Goal: Check status: Check status

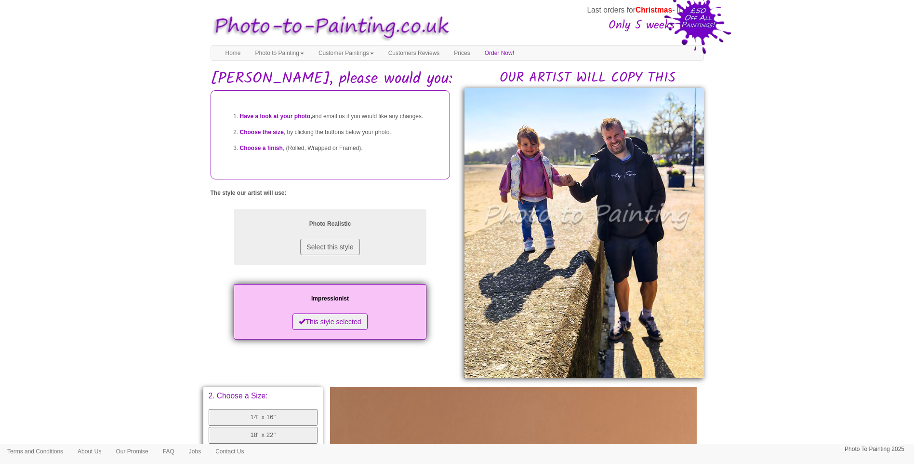
scroll to position [333, 0]
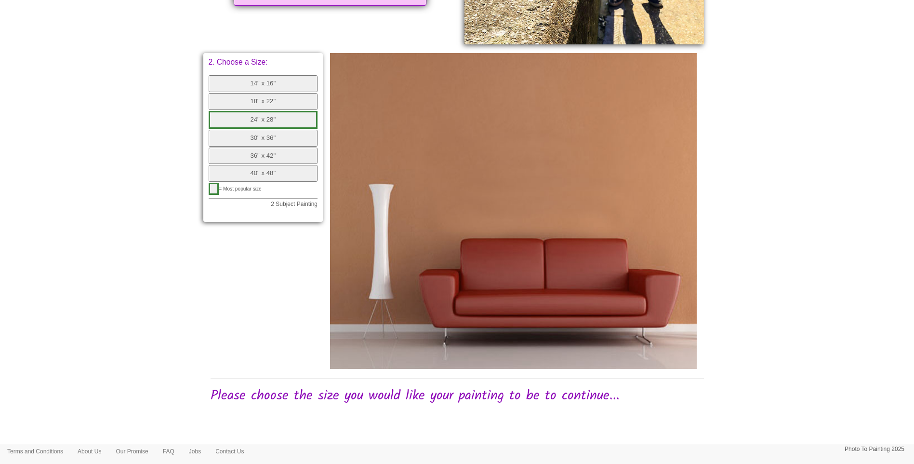
click at [739, 268] on body "Your painting - risk free Last orders for Christmas - [DATE] Only 5 weeks left!…" at bounding box center [457, 67] width 914 height 792
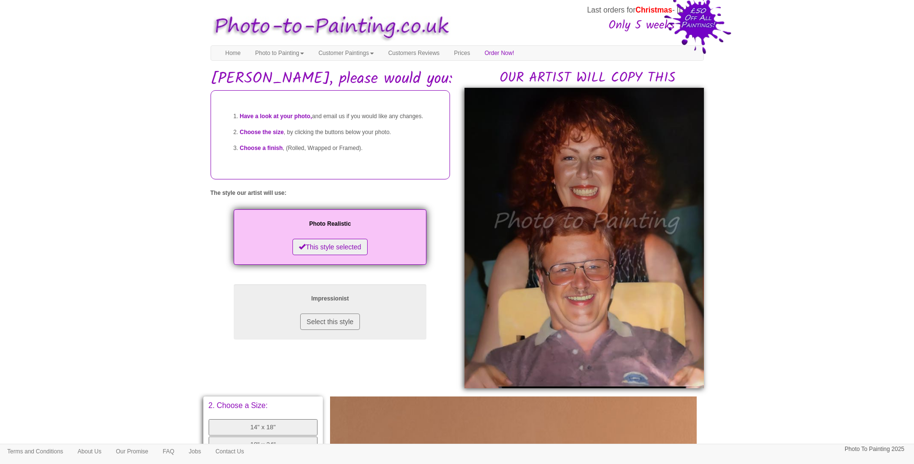
click at [849, 336] on body "Your painting - risk free Last orders for Christmas - [DATE] Only 5 weeks left!…" at bounding box center [457, 406] width 914 height 802
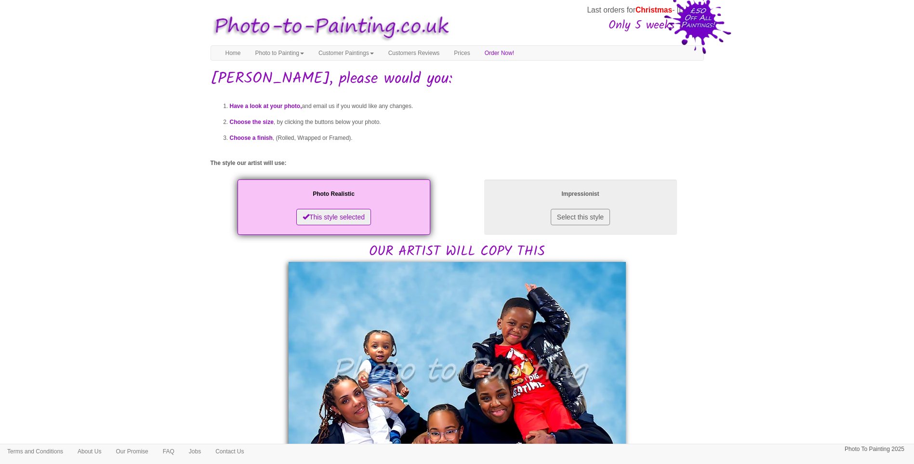
click at [772, 319] on body "Your painting - risk free Last orders for Christmas - [DATE] Only 5 weeks left!…" at bounding box center [457, 473] width 914 height 937
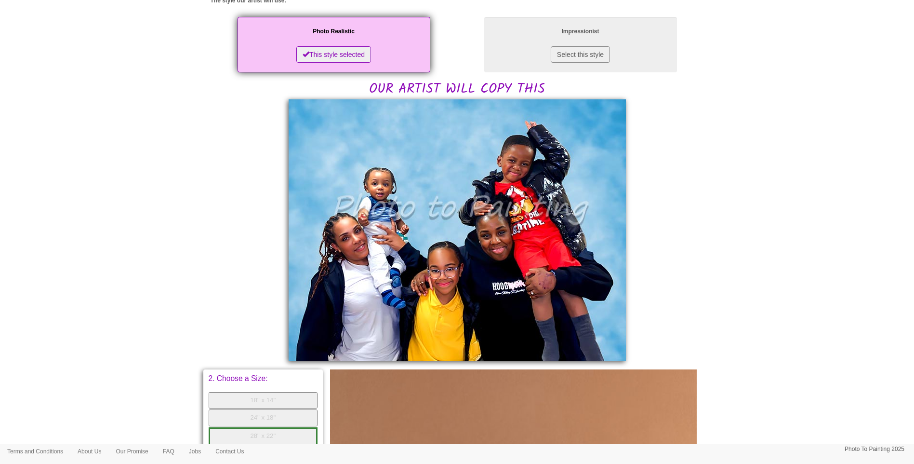
scroll to position [241, 0]
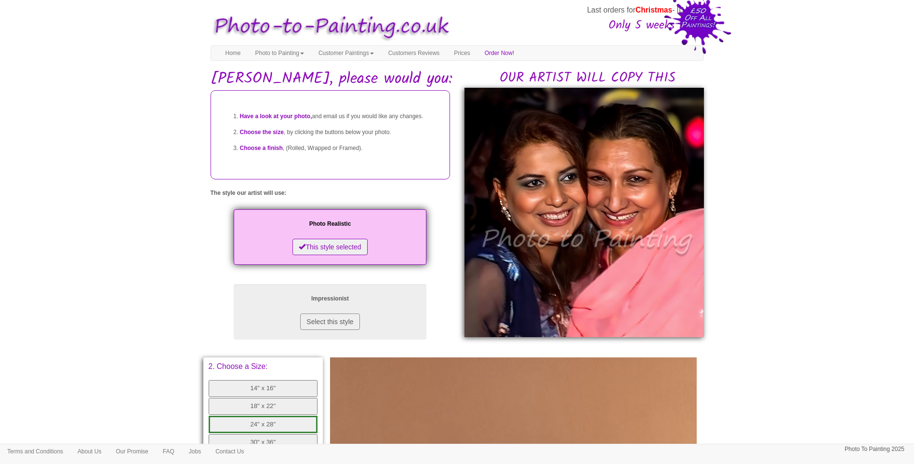
drag, startPoint x: 775, startPoint y: 217, endPoint x: 719, endPoint y: 259, distance: 69.9
click at [775, 217] on body "Your painting - risk free Last orders for Christmas - [DATE] Only 5 weeks left!…" at bounding box center [457, 386] width 914 height 763
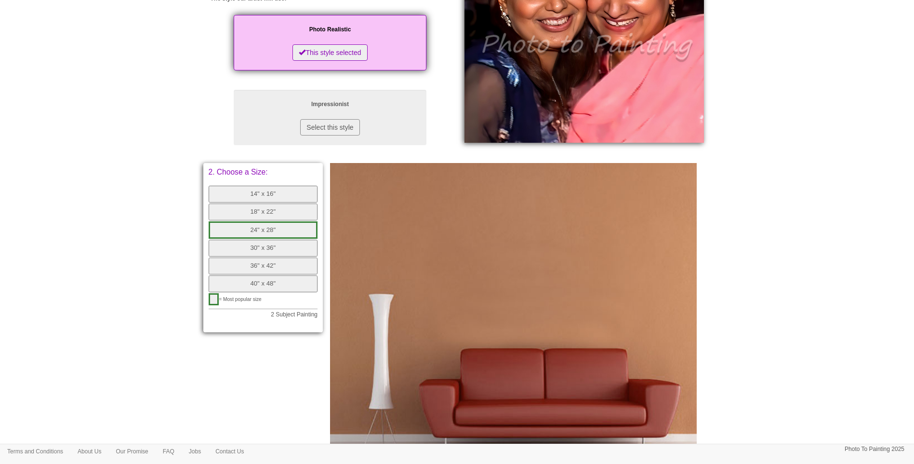
scroll to position [241, 0]
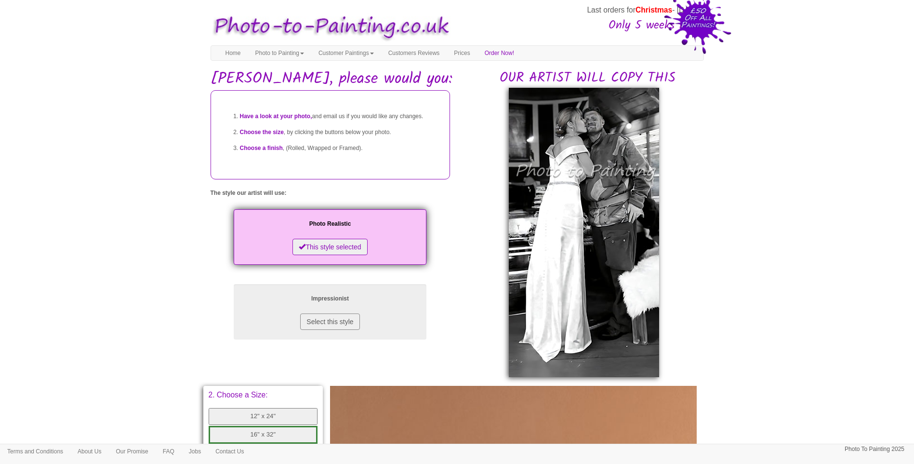
click at [102, 215] on body "Your painting - risk free Last orders for Christmas - [DATE] Only 5 weeks left!…" at bounding box center [457, 400] width 914 height 791
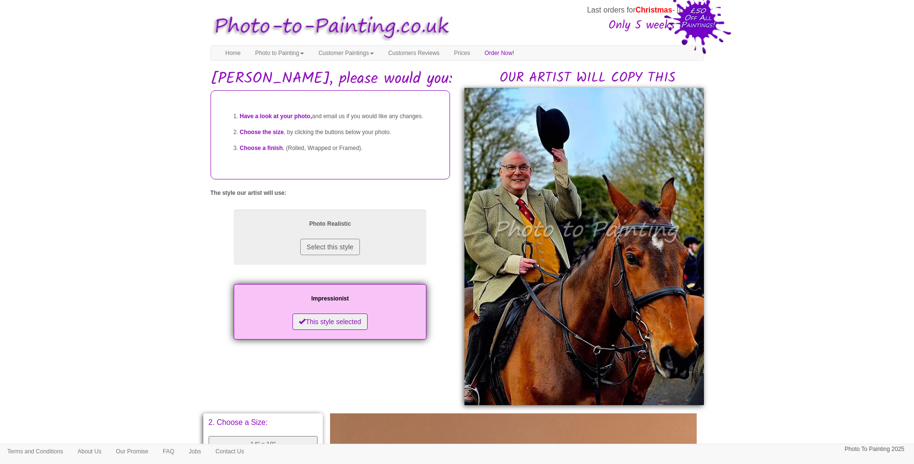
click at [804, 293] on body "Your painting - risk free Last orders for Christmas - [DATE] Only 5 weeks left!…" at bounding box center [457, 414] width 914 height 819
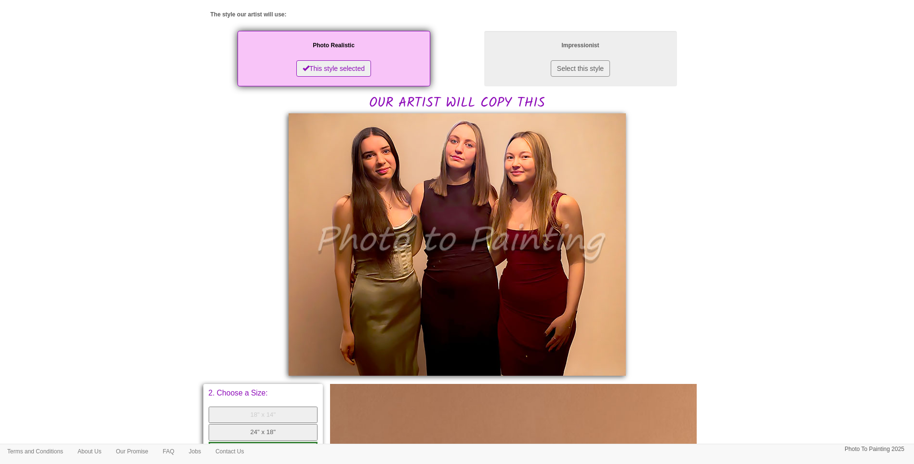
scroll to position [160, 0]
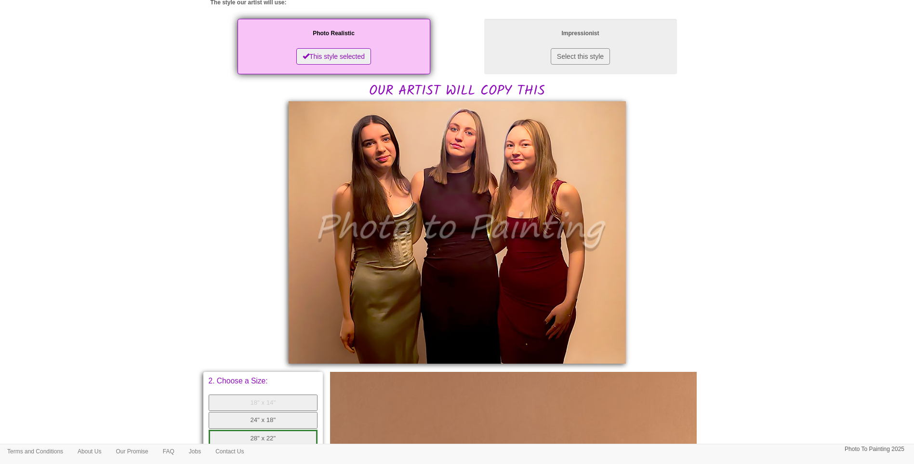
click at [815, 246] on body "Your painting - risk free Last orders for Christmas - [DATE] Only 5 weeks left!…" at bounding box center [457, 313] width 914 height 938
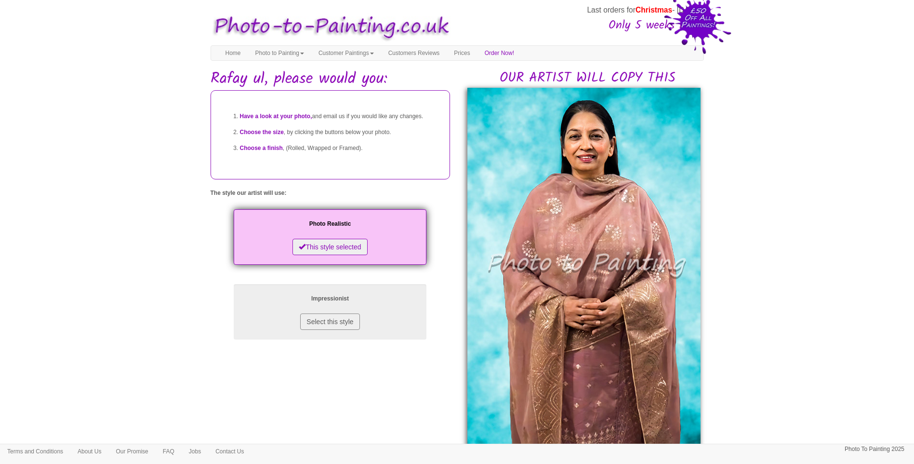
click at [797, 280] on body "Your painting - risk free Last orders for Christmas - [DATE] Only 5 weeks left!…" at bounding box center [457, 449] width 914 height 888
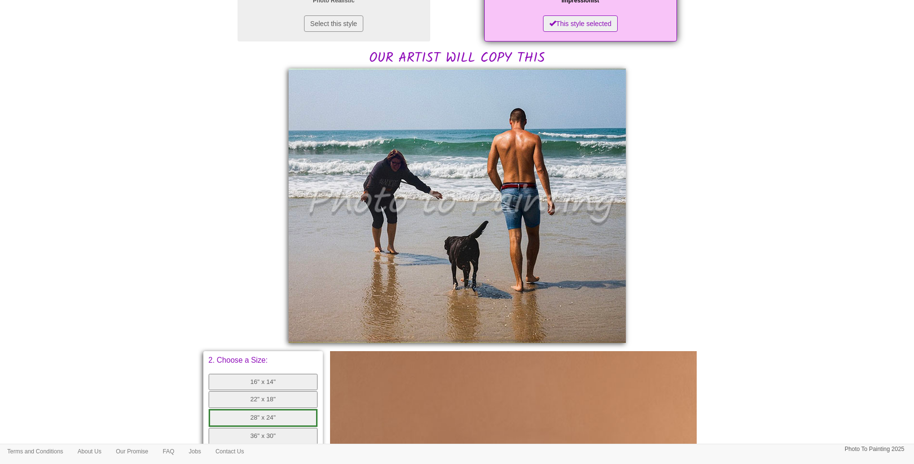
scroll to position [241, 0]
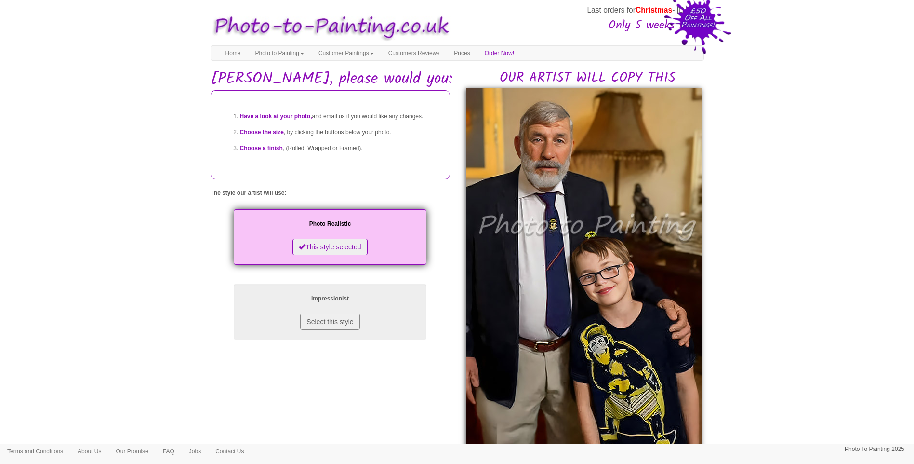
click at [779, 319] on body "Your painting - risk free Last orders for Christmas - [DATE] Only 5 weeks left!…" at bounding box center [457, 449] width 914 height 888
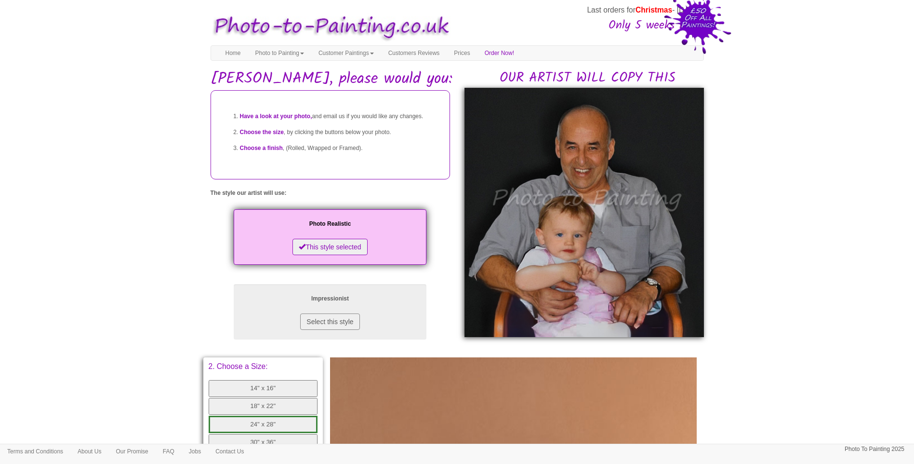
click at [769, 293] on body "Your painting - risk free Last orders for Christmas - [DATE] Only 5 weeks left!…" at bounding box center [457, 386] width 914 height 763
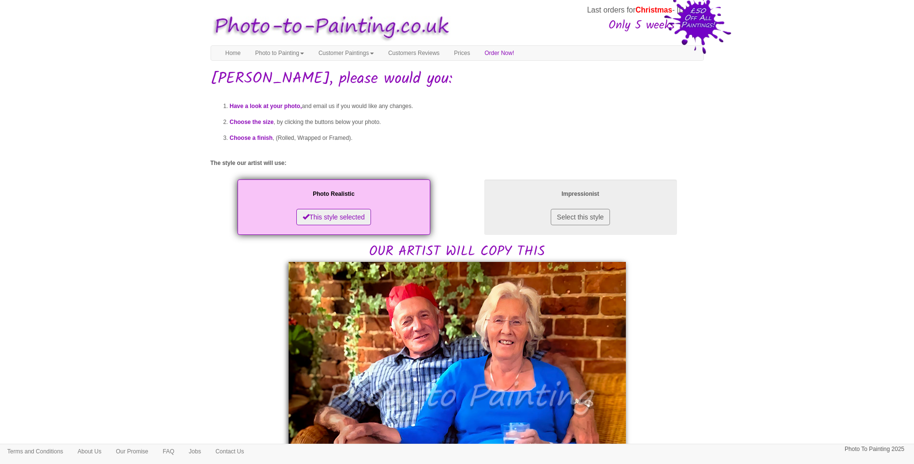
drag, startPoint x: 744, startPoint y: 328, endPoint x: 311, endPoint y: 376, distance: 435.5
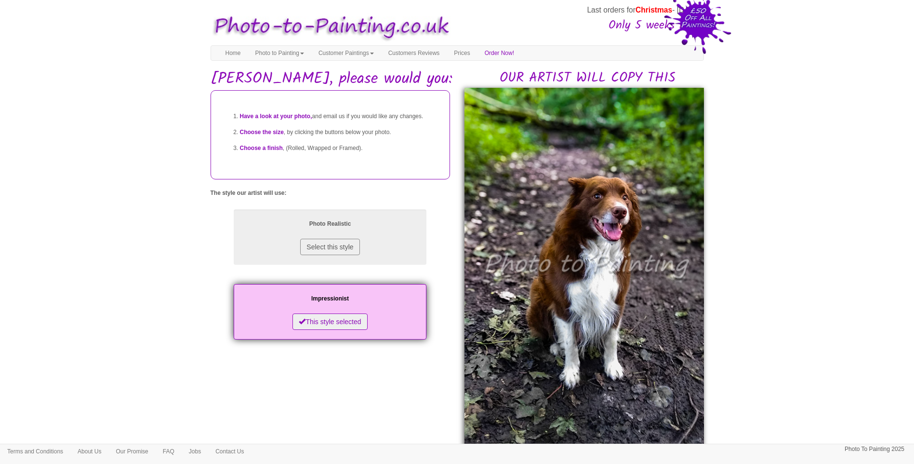
click at [804, 265] on body "Your painting - risk free Last orders for Christmas - 21st Nov Only 5 weeks lef…" at bounding box center [457, 435] width 914 height 861
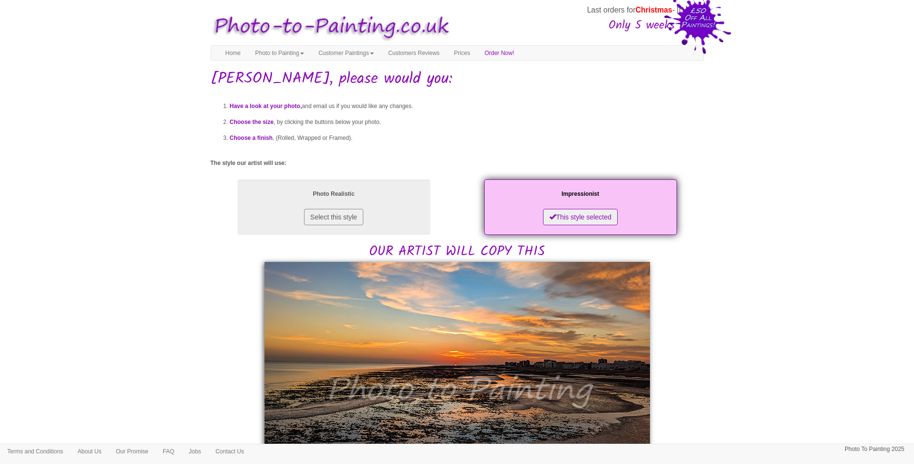
click at [776, 275] on body "Your painting - risk free Last orders for Christmas - [DATE] Only 5 weeks left!…" at bounding box center [457, 464] width 914 height 918
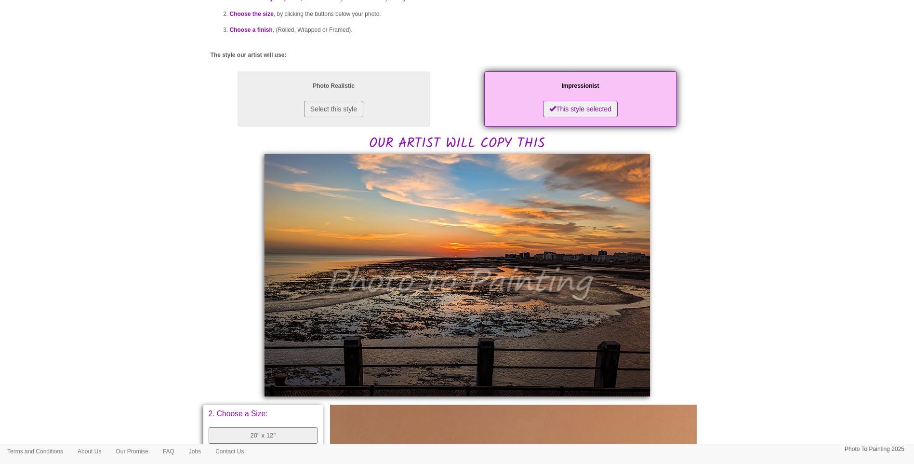
scroll to position [160, 0]
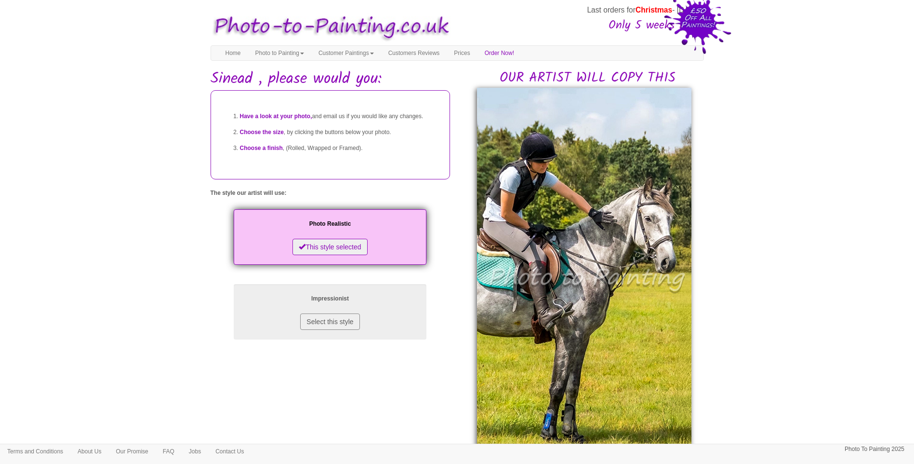
click at [216, 349] on div "Impressionist Select this style" at bounding box center [331, 311] width 240 height 75
drag, startPoint x: 126, startPoint y: 234, endPoint x: 8, endPoint y: 169, distance: 134.1
click at [126, 233] on body "Your painting - risk free Last orders for Christmas - 21st Nov Only 5 weeks lef…" at bounding box center [457, 449] width 914 height 888
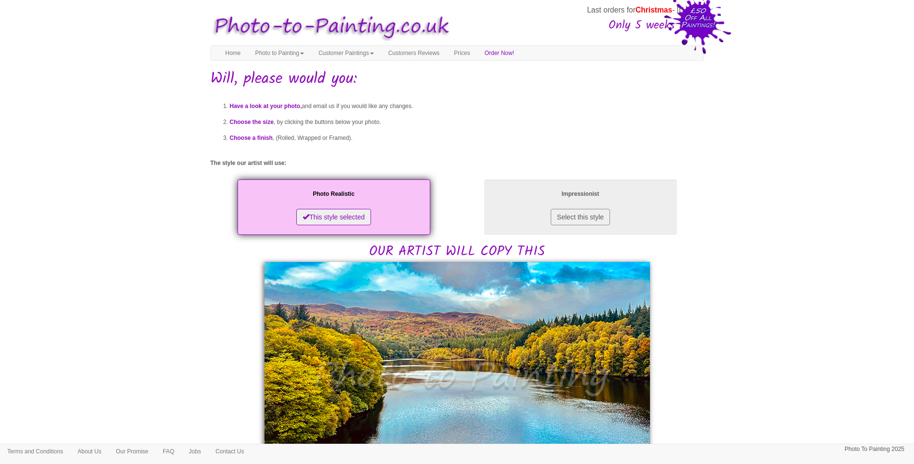
click at [727, 270] on body "Your painting - risk free Last orders for Christmas - [DATE] Only 5 weeks left!…" at bounding box center [457, 439] width 914 height 869
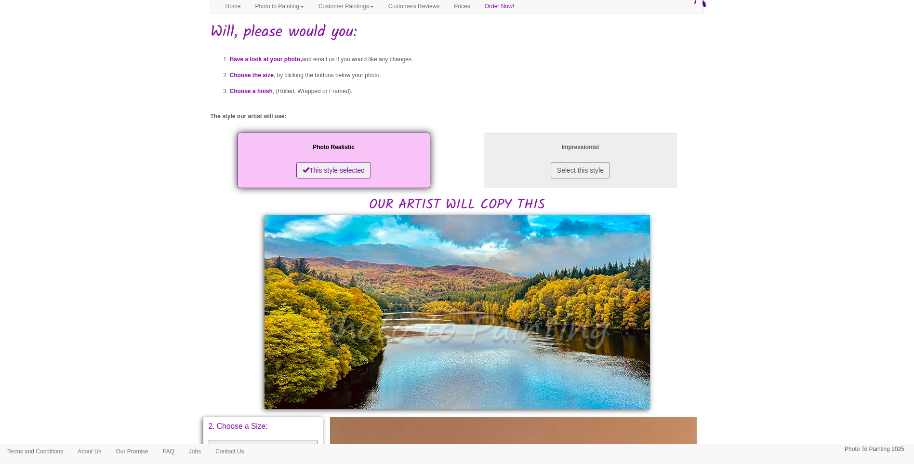
scroll to position [80, 0]
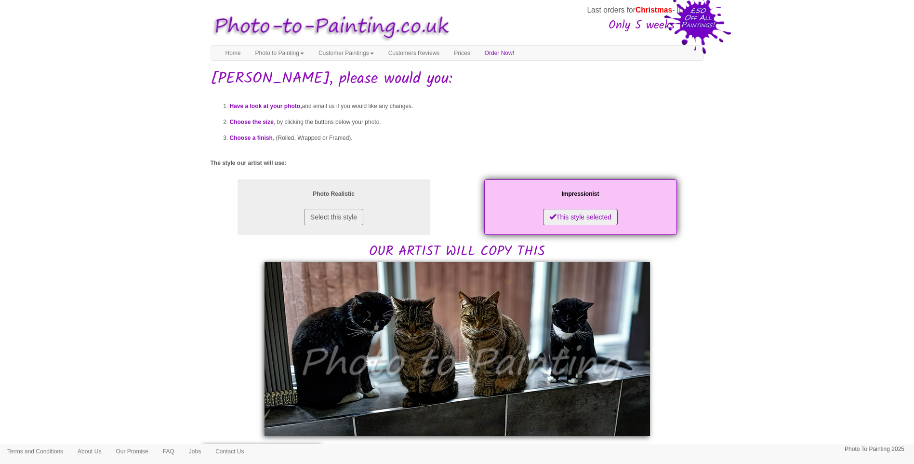
click at [753, 378] on body "Your painting - risk free Last orders for Christmas - 21st Nov Only 5 weeks lef…" at bounding box center [457, 430] width 914 height 850
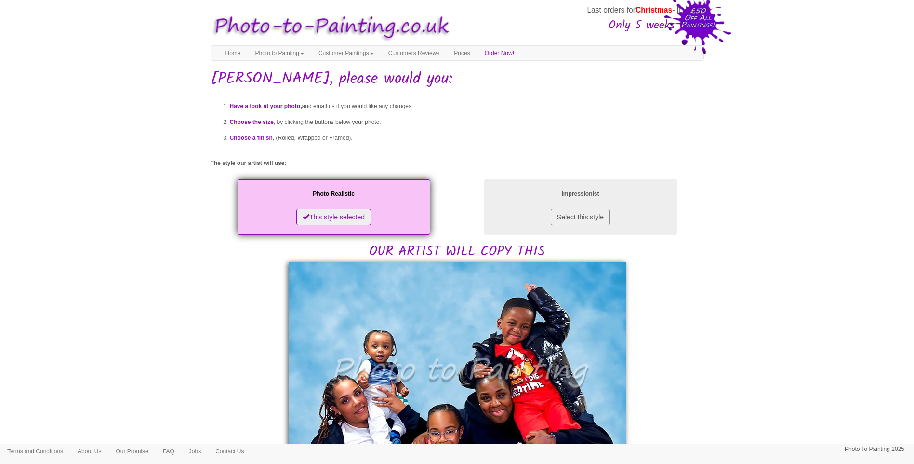
scroll to position [241, 0]
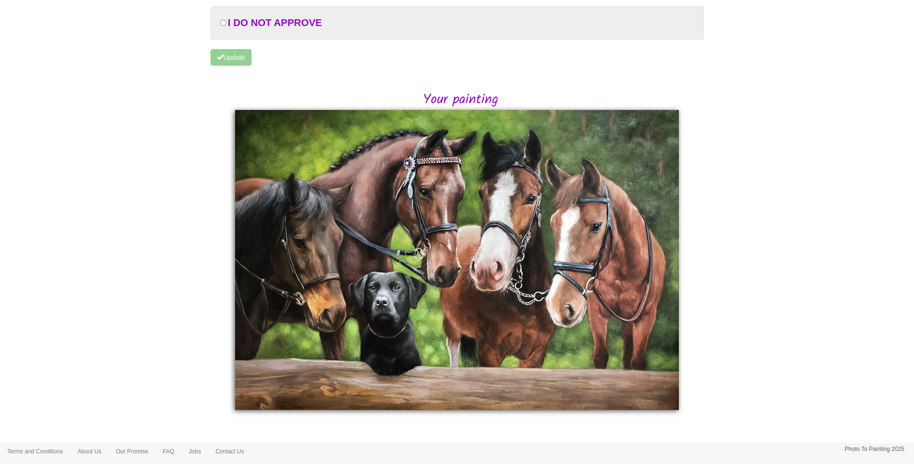
scroll to position [114, 0]
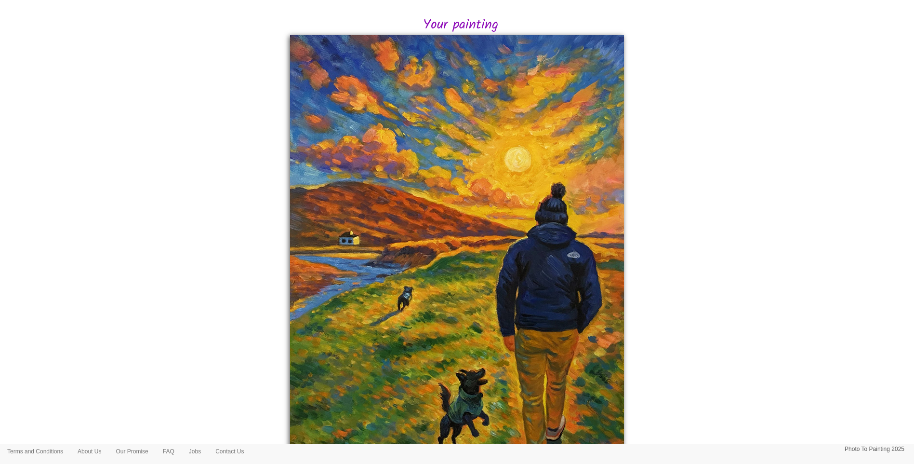
scroll to position [296, 0]
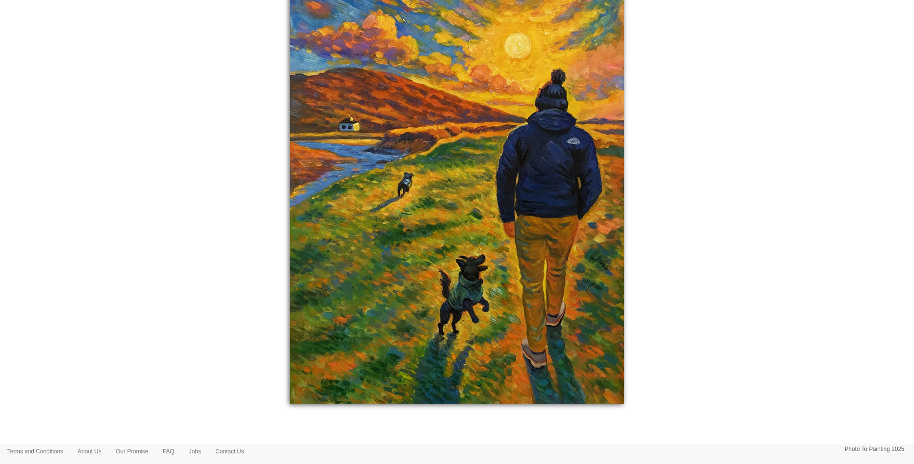
click at [192, 252] on body "Your painting - risk free Last orders for Christmas - 21st Nov Only 5 weeks lef…" at bounding box center [457, 86] width 914 height 755
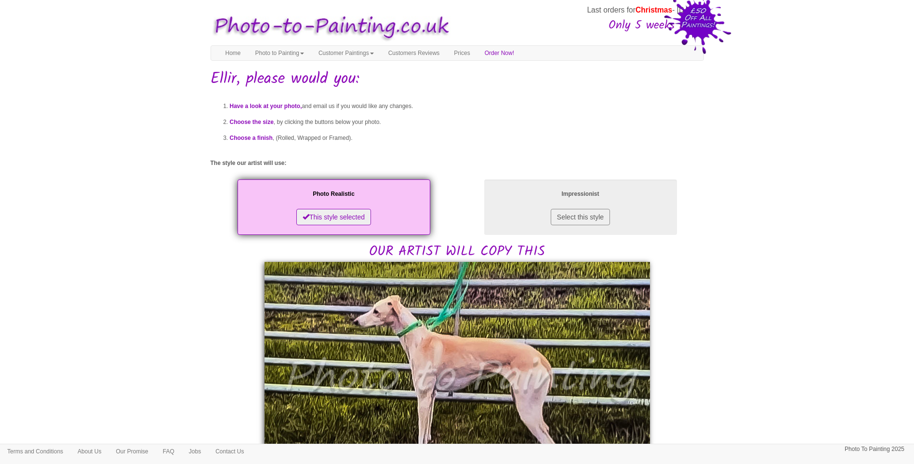
click at [840, 368] on body "Your painting - risk free Last orders for Christmas - 21st Nov Only 5 weeks lef…" at bounding box center [457, 463] width 914 height 917
